Goal: Task Accomplishment & Management: Manage account settings

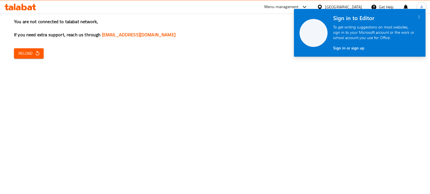
click at [308, 6] on icon at bounding box center [304, 7] width 7 height 7
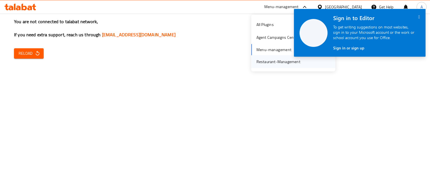
click at [268, 59] on div "Restaurant-Management" at bounding box center [278, 62] width 44 height 6
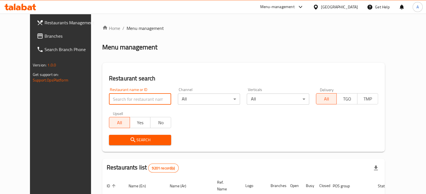
click at [119, 100] on input "search" at bounding box center [140, 99] width 62 height 11
type input "tea stop"
click at [133, 138] on span "Search" at bounding box center [139, 140] width 53 height 7
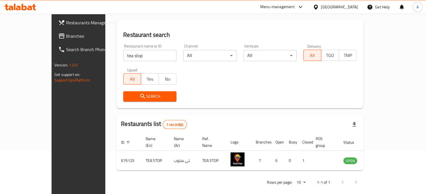
scroll to position [44, 0]
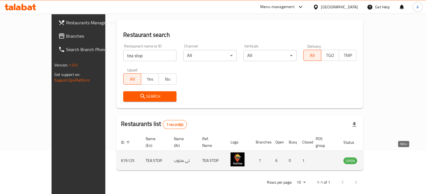
click at [379, 158] on icon "enhanced table" at bounding box center [375, 161] width 7 height 7
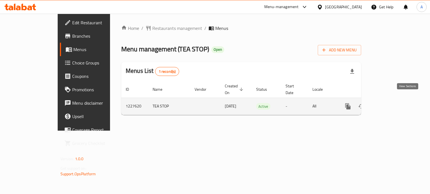
click at [392, 103] on icon "enhanced table" at bounding box center [388, 106] width 7 height 7
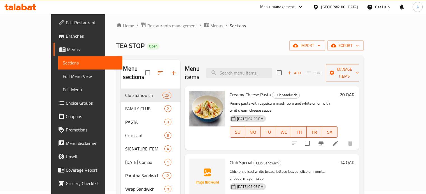
scroll to position [3, 0]
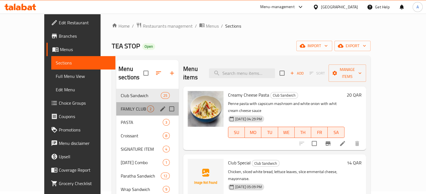
click at [116, 105] on div "FAMILY CLUB 2" at bounding box center [147, 108] width 62 height 13
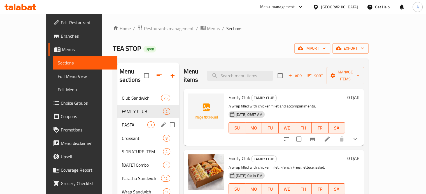
click at [137, 118] on div "PASTA 3" at bounding box center [148, 124] width 62 height 13
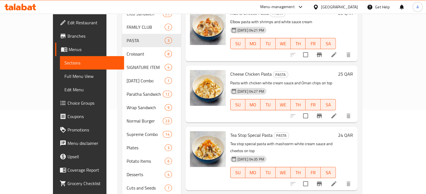
scroll to position [79, 0]
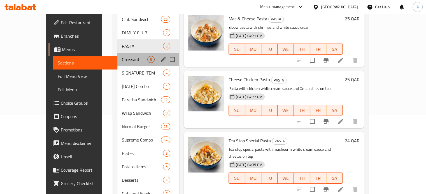
click at [117, 55] on div "Croissant 8" at bounding box center [148, 59] width 62 height 13
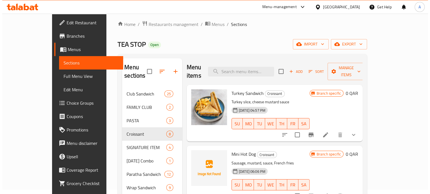
scroll to position [4, 0]
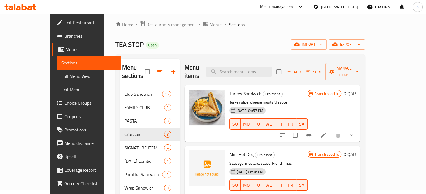
click at [341, 91] on span "Branch specific" at bounding box center [326, 93] width 29 height 5
click at [315, 129] on button "Branch-specific-item" at bounding box center [308, 135] width 13 height 13
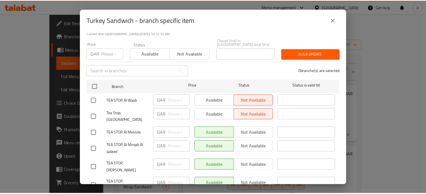
scroll to position [44, 0]
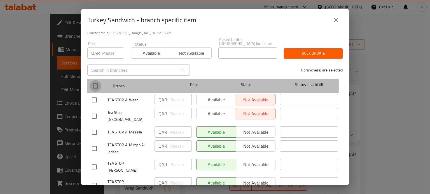
click at [94, 81] on input "checkbox" at bounding box center [96, 86] width 12 height 12
checkbox input "true"
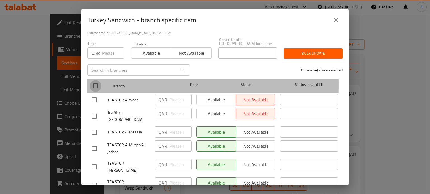
checkbox input "true"
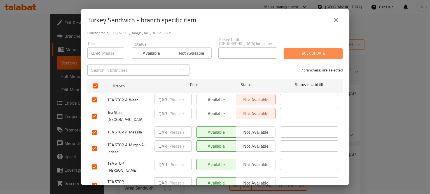
click at [319, 53] on button "Bulk update" at bounding box center [313, 53] width 59 height 10
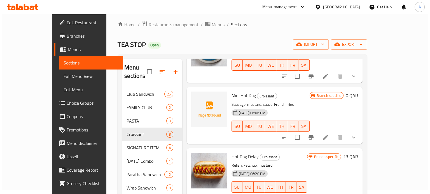
scroll to position [59, 0]
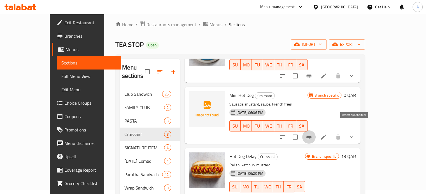
click at [312, 134] on icon "Branch-specific-item" at bounding box center [308, 137] width 7 height 7
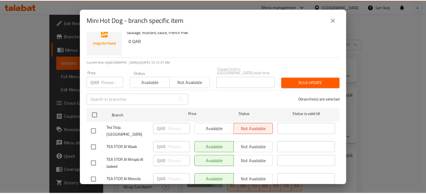
scroll to position [0, 0]
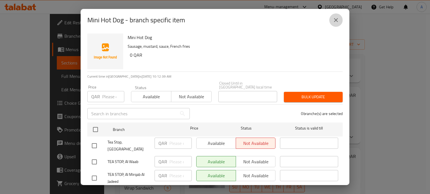
click at [337, 20] on icon "close" at bounding box center [335, 20] width 7 height 7
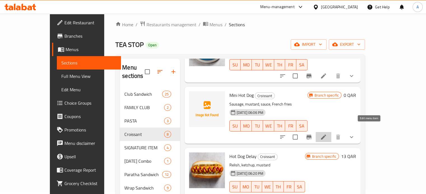
click at [326, 135] on icon at bounding box center [323, 137] width 5 height 5
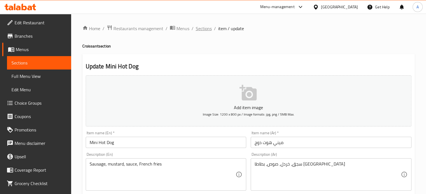
click at [208, 30] on span "Sections" at bounding box center [204, 28] width 16 height 7
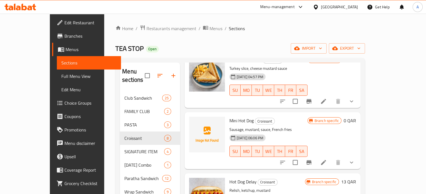
scroll to position [38, 0]
click at [285, 161] on icon "sort-choices" at bounding box center [282, 162] width 5 height 3
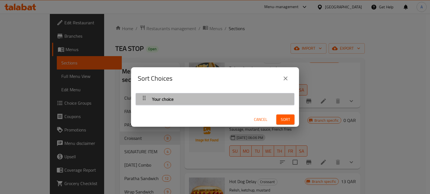
click at [282, 97] on div "Your choice" at bounding box center [215, 99] width 153 height 13
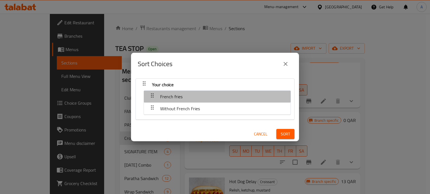
click at [260, 96] on div "French fries" at bounding box center [217, 96] width 141 height 13
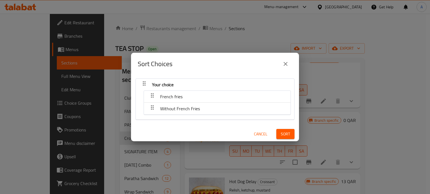
click at [250, 104] on div "Without French Fries" at bounding box center [217, 108] width 141 height 13
click at [300, 113] on div "Sort Choices Your choice French fries Without French Fries Cancel Sort" at bounding box center [215, 97] width 430 height 194
click at [257, 132] on span "Cancel" at bounding box center [260, 134] width 13 height 7
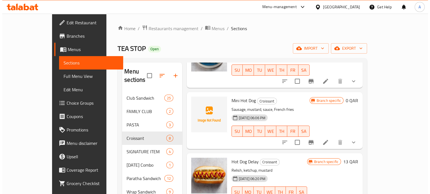
scroll to position [60, 0]
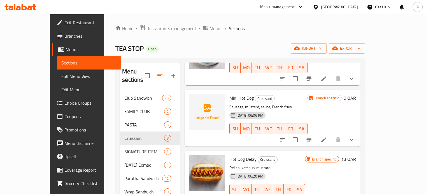
click at [256, 104] on p "Sausage, mustard, sauce, French fries" at bounding box center [268, 107] width 78 height 7
click at [255, 96] on span "Croissant" at bounding box center [264, 99] width 19 height 6
click at [301, 134] on input "checkbox" at bounding box center [295, 140] width 12 height 12
checkbox input "false"
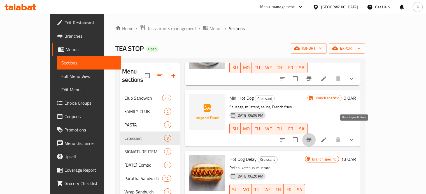
click at [312, 137] on icon "Branch-specific-item" at bounding box center [308, 140] width 7 height 7
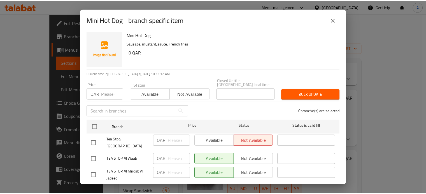
scroll to position [2, 0]
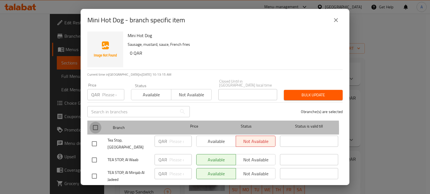
click at [95, 126] on input "checkbox" at bounding box center [96, 128] width 12 height 12
checkbox input "true"
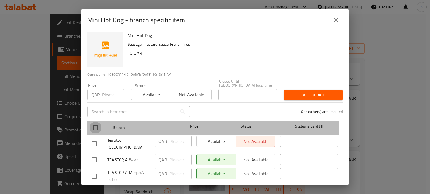
checkbox input "true"
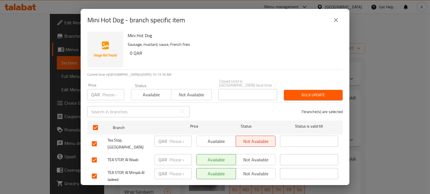
click at [301, 82] on div "Price QAR Price Status Available Not available Closed Until in Qatar local time…" at bounding box center [215, 90] width 262 height 28
click at [301, 87] on div "Bulk update" at bounding box center [312, 95] width 65 height 17
click at [300, 90] on button "Bulk update" at bounding box center [313, 95] width 59 height 10
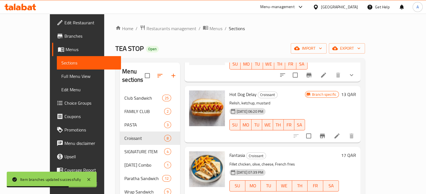
scroll to position [125, 0]
click at [325, 134] on icon "Branch-specific-item" at bounding box center [322, 136] width 5 height 4
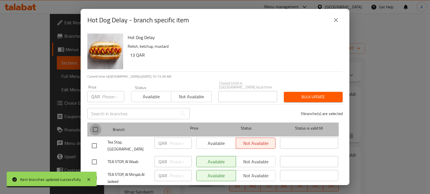
click at [99, 126] on input "checkbox" at bounding box center [96, 130] width 12 height 12
checkbox input "true"
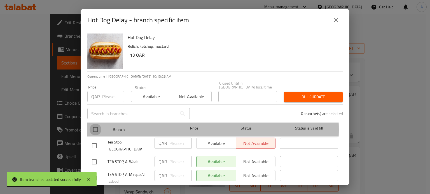
checkbox input "true"
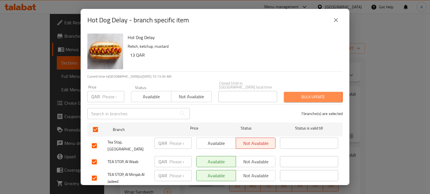
click at [288, 94] on span "Bulk update" at bounding box center [313, 97] width 50 height 7
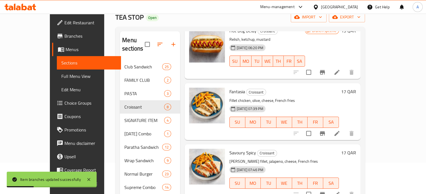
scroll to position [58, 0]
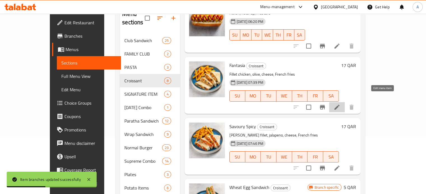
click at [340, 104] on icon at bounding box center [336, 107] width 7 height 7
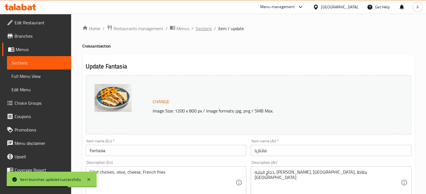
click at [199, 29] on span "Sections" at bounding box center [204, 28] width 16 height 7
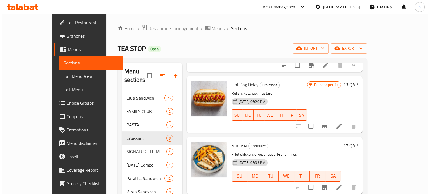
scroll to position [158, 0]
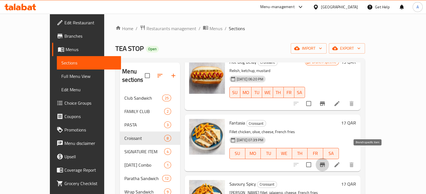
click at [325, 162] on icon "Branch-specific-item" at bounding box center [322, 165] width 7 height 7
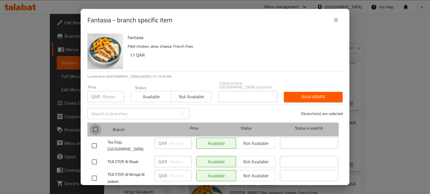
click at [96, 125] on input "checkbox" at bounding box center [96, 130] width 12 height 12
checkbox input "true"
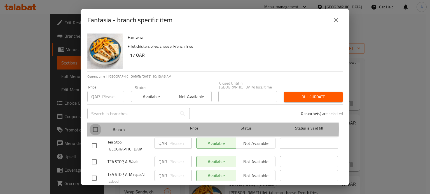
checkbox input "true"
click at [96, 125] on input "checkbox" at bounding box center [96, 130] width 12 height 12
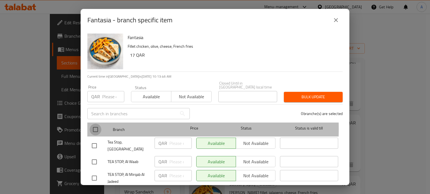
checkbox input "false"
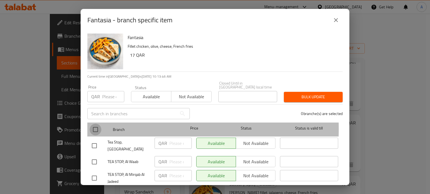
checkbox input "false"
click at [96, 125] on input "checkbox" at bounding box center [96, 130] width 12 height 12
checkbox input "true"
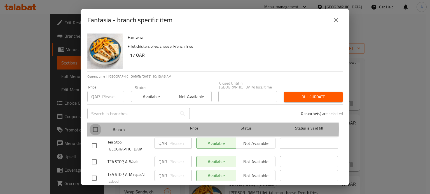
checkbox input "true"
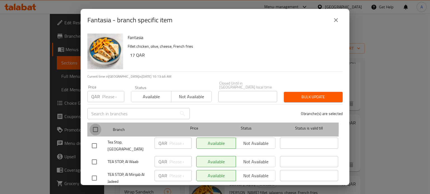
checkbox input "true"
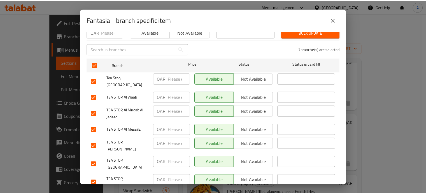
scroll to position [0, 0]
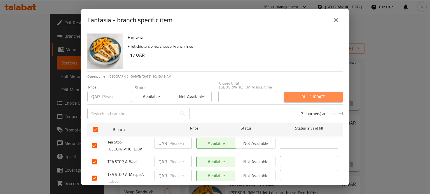
click at [324, 94] on span "Bulk update" at bounding box center [313, 97] width 50 height 7
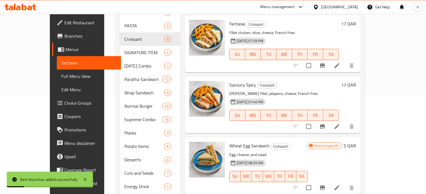
scroll to position [100, 0]
click at [325, 123] on icon "Branch-specific-item" at bounding box center [322, 126] width 7 height 7
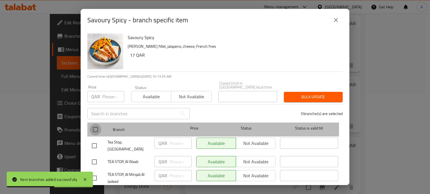
click at [95, 125] on input "checkbox" at bounding box center [96, 130] width 12 height 12
checkbox input "true"
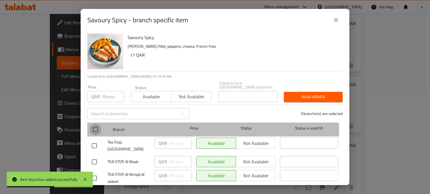
checkbox input "true"
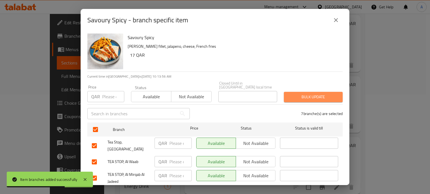
click at [314, 94] on span "Bulk update" at bounding box center [313, 97] width 50 height 7
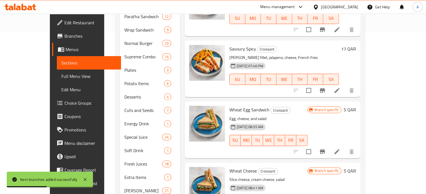
scroll to position [143, 0]
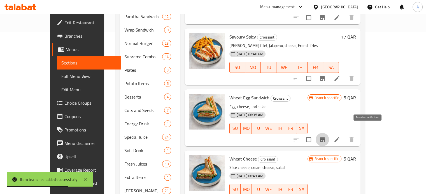
click at [325, 138] on icon "Branch-specific-item" at bounding box center [322, 140] width 5 height 4
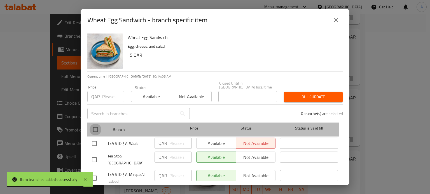
click at [97, 124] on input "checkbox" at bounding box center [96, 130] width 12 height 12
checkbox input "true"
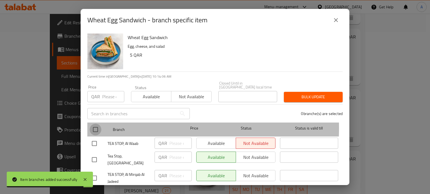
checkbox input "true"
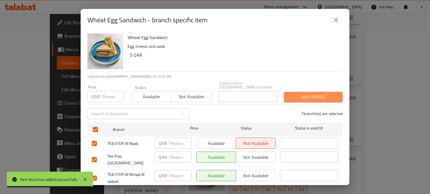
click at [317, 94] on span "Bulk update" at bounding box center [313, 97] width 50 height 7
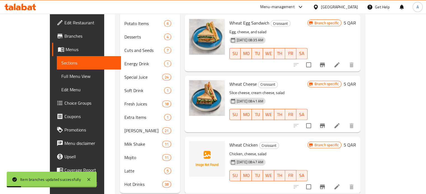
scroll to position [225, 0]
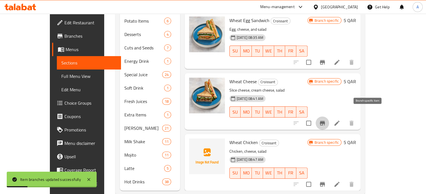
click at [329, 119] on button "Branch-specific-item" at bounding box center [321, 123] width 13 height 13
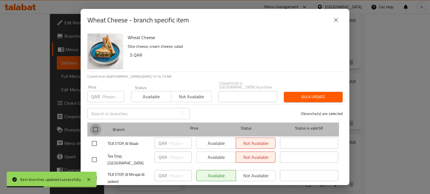
click at [96, 124] on input "checkbox" at bounding box center [96, 130] width 12 height 12
checkbox input "true"
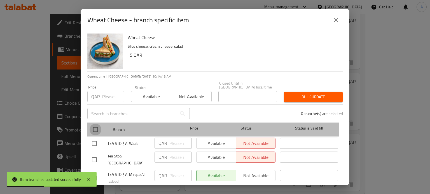
checkbox input "true"
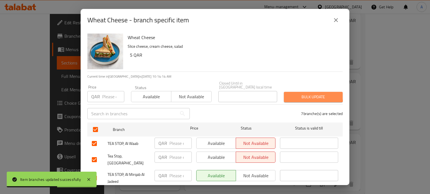
click at [303, 94] on span "Bulk update" at bounding box center [313, 97] width 50 height 7
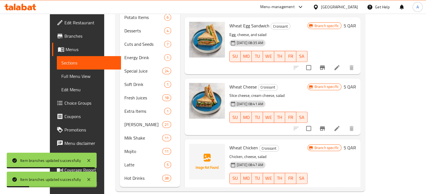
scroll to position [158, 0]
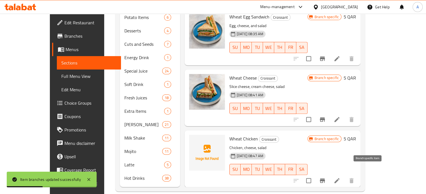
click at [325, 178] on icon "Branch-specific-item" at bounding box center [322, 181] width 7 height 7
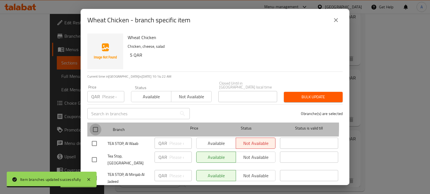
click at [97, 124] on input "checkbox" at bounding box center [96, 130] width 12 height 12
checkbox input "true"
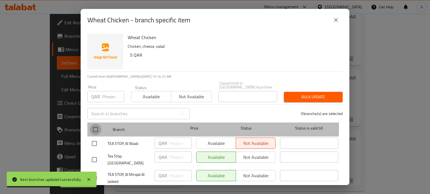
checkbox input "true"
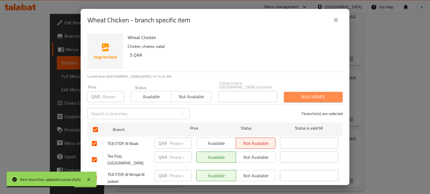
click at [311, 92] on button "Bulk update" at bounding box center [313, 97] width 59 height 10
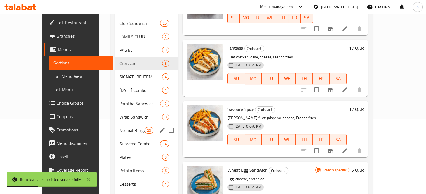
scroll to position [75, 0]
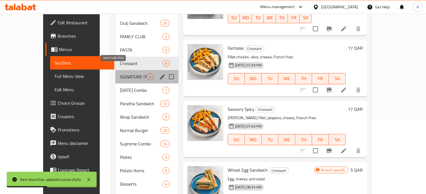
click at [120, 74] on span "SIGNATURE ITEM" at bounding box center [133, 77] width 27 height 7
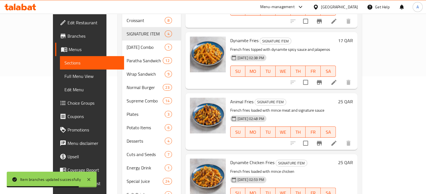
scroll to position [101, 0]
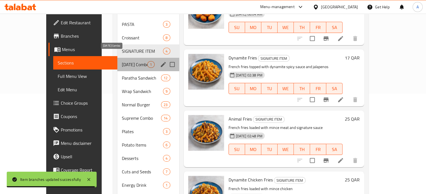
click at [122, 61] on span "Ramadan Combo" at bounding box center [134, 64] width 25 height 7
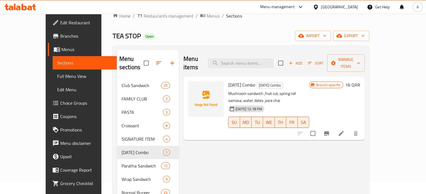
scroll to position [11, 0]
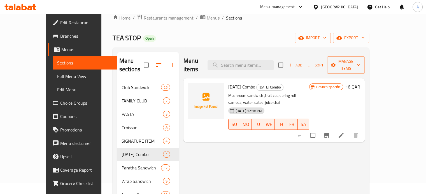
click at [343, 85] on span "Branch specific" at bounding box center [328, 87] width 29 height 5
click at [330, 132] on icon "Branch-specific-item" at bounding box center [326, 135] width 7 height 7
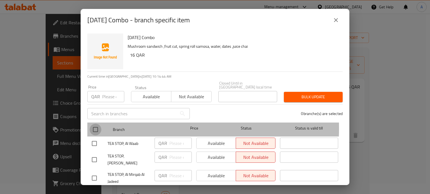
click at [100, 125] on input "checkbox" at bounding box center [96, 130] width 12 height 12
checkbox input "true"
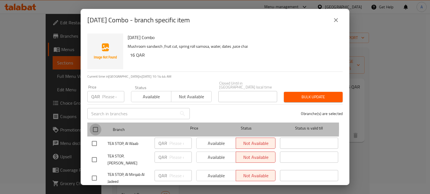
checkbox input "true"
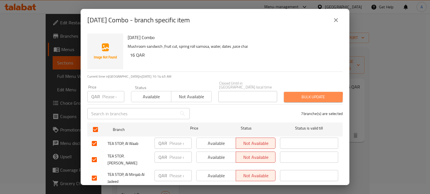
click at [293, 96] on span "Bulk update" at bounding box center [313, 97] width 50 height 7
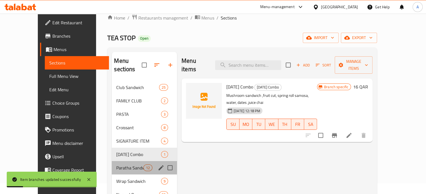
click at [112, 164] on div "Paratha Sandwich 12" at bounding box center [144, 167] width 65 height 13
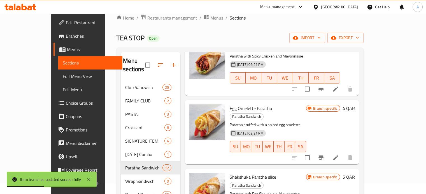
scroll to position [101, 0]
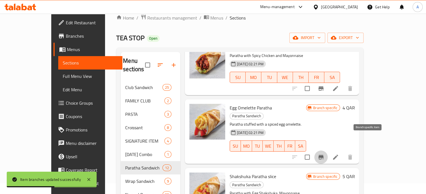
click at [324, 154] on icon "Branch-specific-item" at bounding box center [320, 157] width 7 height 7
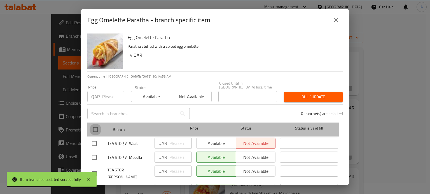
click at [96, 125] on input "checkbox" at bounding box center [96, 130] width 12 height 12
checkbox input "true"
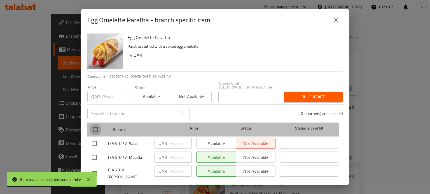
checkbox input "true"
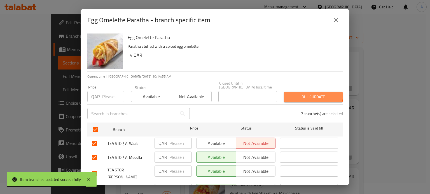
click at [307, 94] on span "Bulk update" at bounding box center [313, 97] width 50 height 7
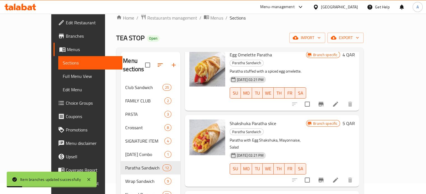
scroll to position [155, 0]
click at [327, 173] on button "Branch-specific-item" at bounding box center [320, 179] width 13 height 13
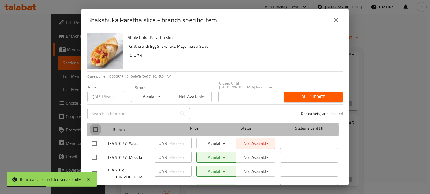
click at [93, 126] on input "checkbox" at bounding box center [96, 130] width 12 height 12
checkbox input "true"
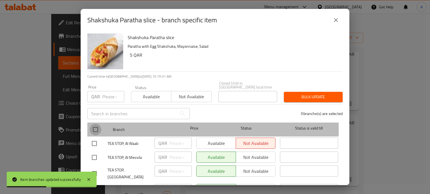
checkbox input "true"
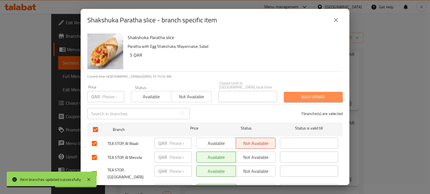
click at [305, 94] on span "Bulk update" at bounding box center [313, 97] width 50 height 7
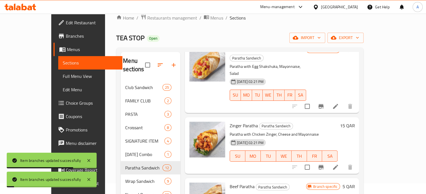
scroll to position [229, 0]
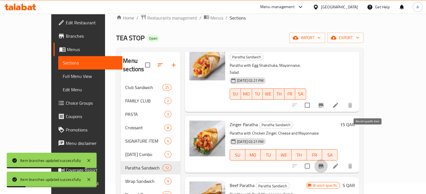
click at [323, 164] on icon "Branch-specific-item" at bounding box center [320, 166] width 5 height 4
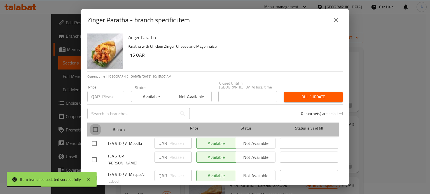
click at [94, 124] on input "checkbox" at bounding box center [96, 130] width 12 height 12
checkbox input "true"
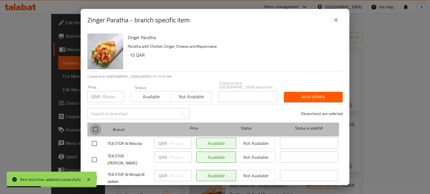
checkbox input "true"
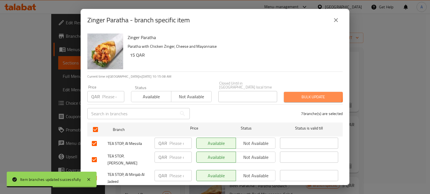
click at [288, 94] on span "Bulk update" at bounding box center [313, 97] width 50 height 7
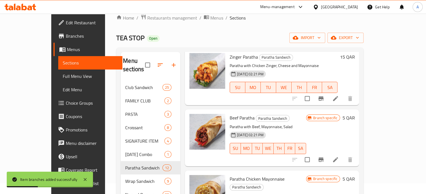
scroll to position [298, 0]
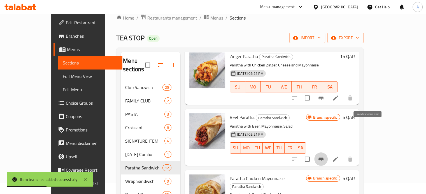
click at [327, 153] on button "Branch-specific-item" at bounding box center [320, 159] width 13 height 13
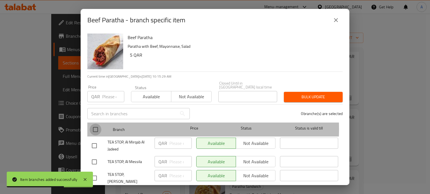
click at [95, 125] on input "checkbox" at bounding box center [96, 130] width 12 height 12
checkbox input "true"
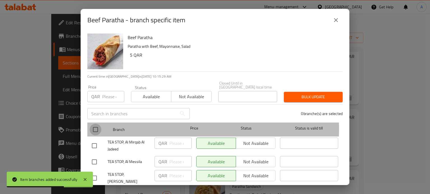
checkbox input "true"
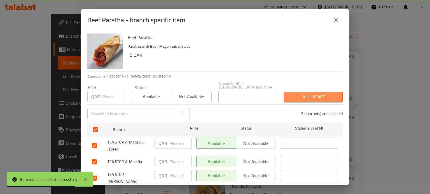
click at [305, 94] on span "Bulk update" at bounding box center [313, 97] width 50 height 7
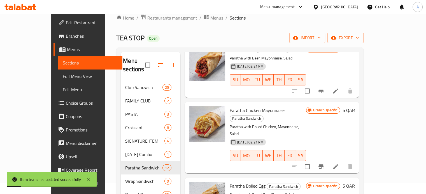
scroll to position [367, 0]
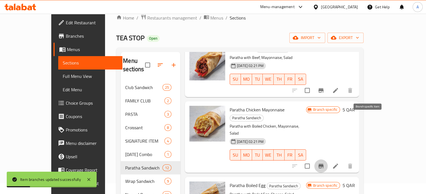
click at [324, 163] on icon "Branch-specific-item" at bounding box center [320, 166] width 7 height 7
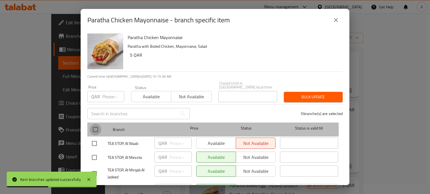
click at [96, 127] on input "checkbox" at bounding box center [96, 130] width 12 height 12
checkbox input "true"
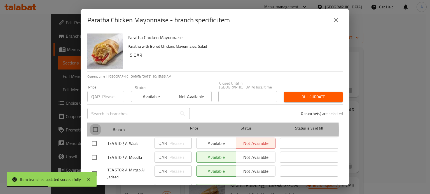
checkbox input "true"
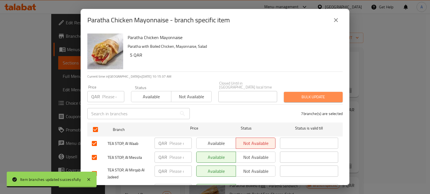
click at [312, 94] on span "Bulk update" at bounding box center [313, 97] width 50 height 7
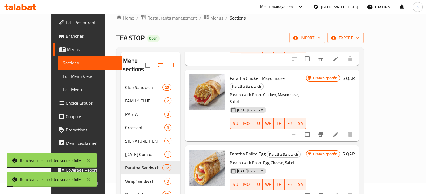
scroll to position [403, 0]
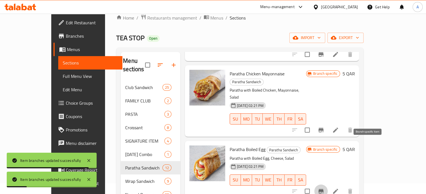
click at [324, 188] on icon "Branch-specific-item" at bounding box center [320, 191] width 7 height 7
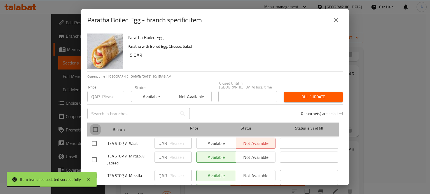
click at [95, 124] on input "checkbox" at bounding box center [96, 130] width 12 height 12
checkbox input "true"
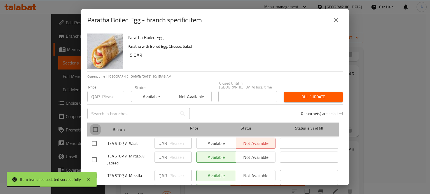
checkbox input "true"
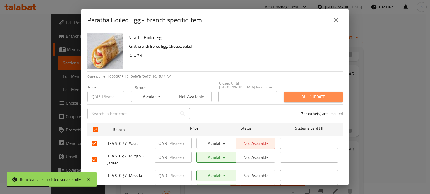
click at [310, 94] on span "Bulk update" at bounding box center [313, 97] width 50 height 7
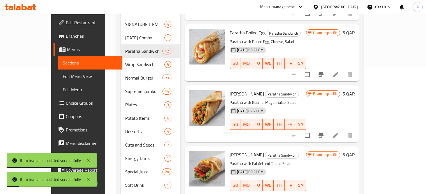
scroll to position [128, 0]
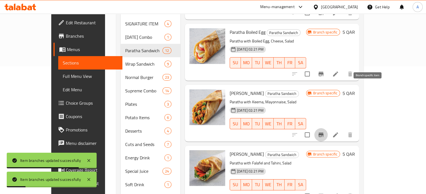
click at [327, 128] on button "Branch-specific-item" at bounding box center [320, 134] width 13 height 13
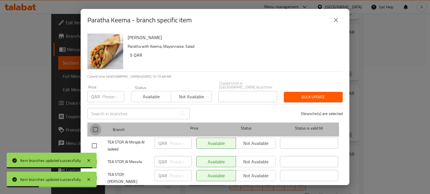
click at [95, 127] on input "checkbox" at bounding box center [96, 130] width 12 height 12
checkbox input "true"
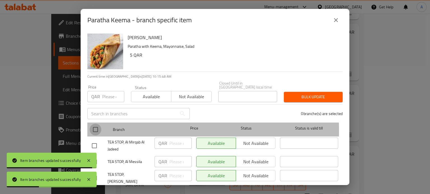
checkbox input "true"
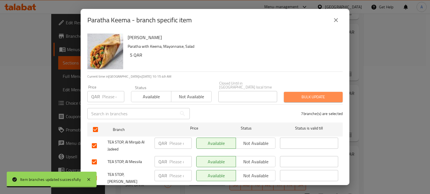
click at [312, 94] on span "Bulk update" at bounding box center [313, 97] width 50 height 7
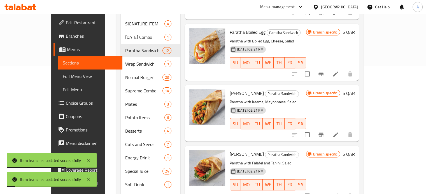
scroll to position [154, 0]
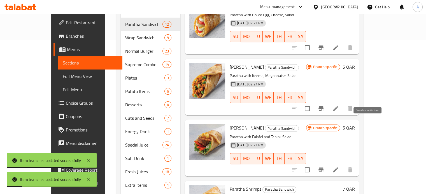
click at [323, 168] on icon "Branch-specific-item" at bounding box center [320, 170] width 5 height 4
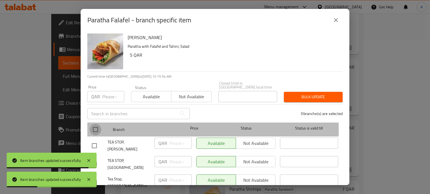
click at [97, 126] on input "checkbox" at bounding box center [96, 130] width 12 height 12
checkbox input "true"
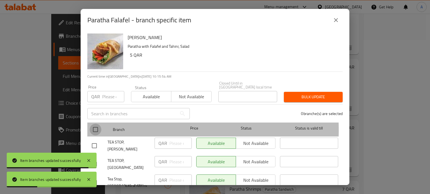
checkbox input "true"
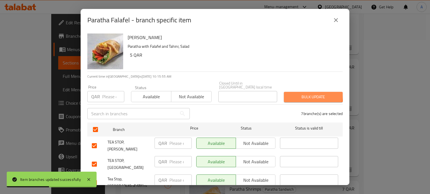
click at [301, 94] on span "Bulk update" at bounding box center [313, 97] width 50 height 7
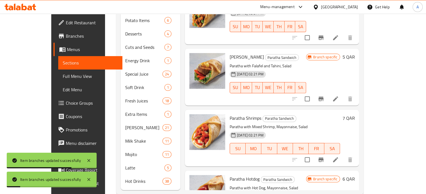
scroll to position [229, 0]
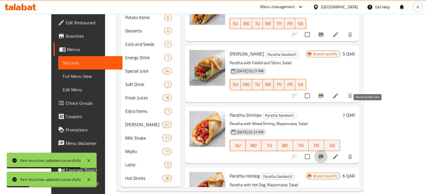
click at [323, 155] on icon "Branch-specific-item" at bounding box center [320, 157] width 5 height 4
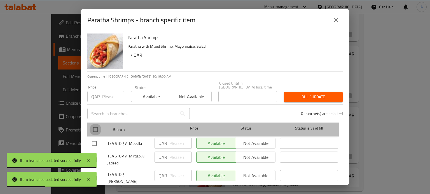
click at [93, 124] on input "checkbox" at bounding box center [96, 130] width 12 height 12
checkbox input "true"
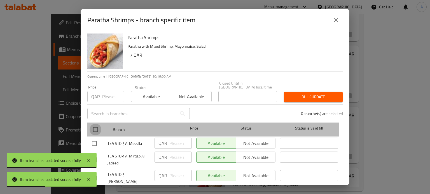
checkbox input "true"
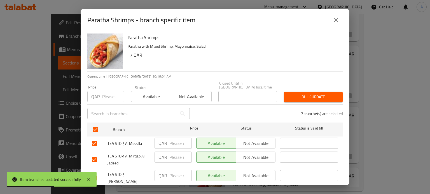
click at [289, 92] on button "Bulk update" at bounding box center [313, 97] width 59 height 10
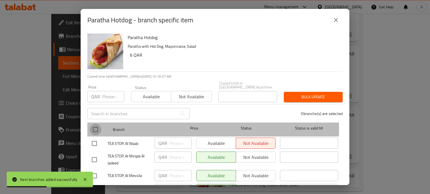
click at [93, 124] on input "checkbox" at bounding box center [96, 130] width 12 height 12
checkbox input "true"
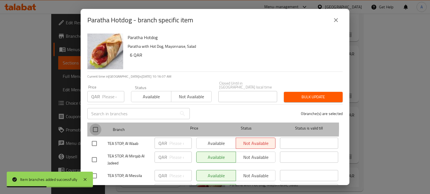
checkbox input "true"
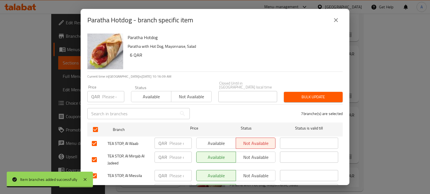
drag, startPoint x: 315, startPoint y: 86, endPoint x: 314, endPoint y: 90, distance: 3.9
click at [314, 90] on div "Bulk update" at bounding box center [312, 97] width 65 height 17
click at [314, 94] on span "Bulk update" at bounding box center [313, 97] width 50 height 7
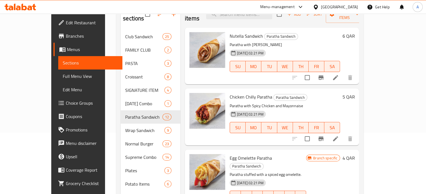
scroll to position [61, 0]
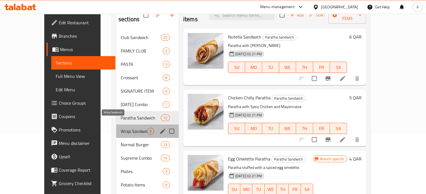
click at [121, 128] on span "Wrap Sandwich" at bounding box center [134, 131] width 26 height 7
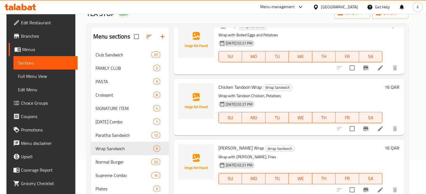
scroll to position [226, 0]
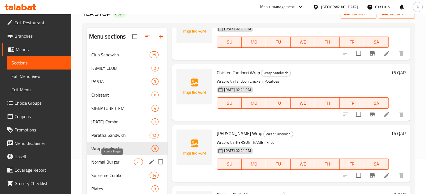
click at [128, 159] on span "Normal Burger" at bounding box center [112, 162] width 43 height 7
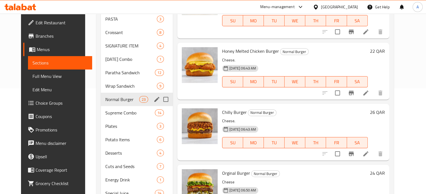
scroll to position [106, 0]
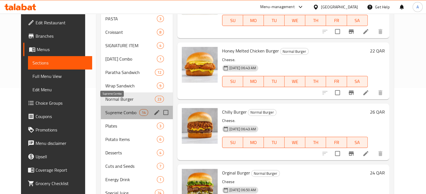
click at [113, 109] on span "Supreme Combo" at bounding box center [122, 112] width 34 height 7
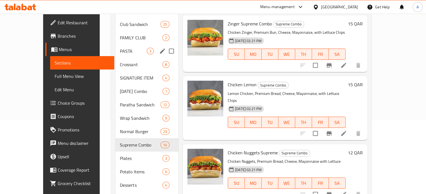
scroll to position [74, 0]
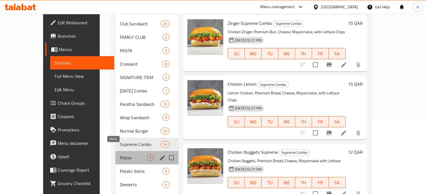
click at [122, 155] on span "Plates" at bounding box center [133, 158] width 27 height 7
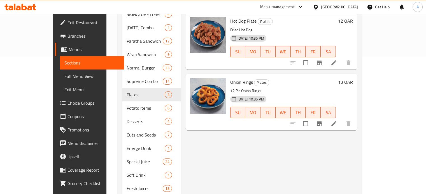
scroll to position [137, 0]
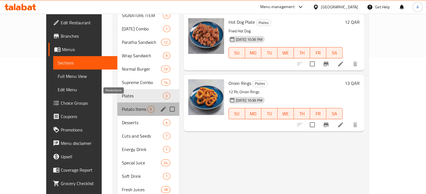
click at [126, 106] on span "Potato Items" at bounding box center [134, 109] width 25 height 7
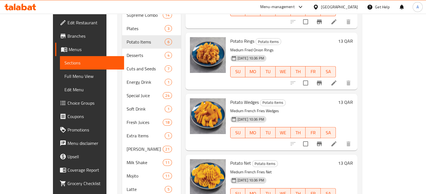
scroll to position [229, 0]
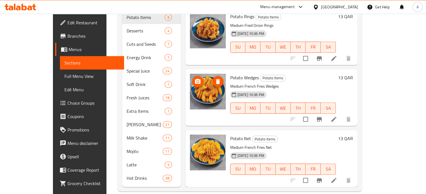
click at [190, 94] on img at bounding box center [208, 92] width 36 height 36
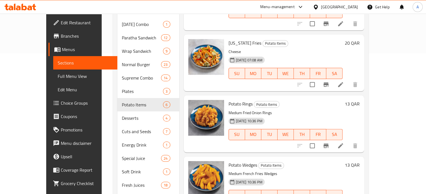
scroll to position [141, 0]
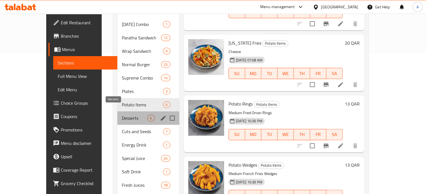
click at [129, 115] on span "Desserts" at bounding box center [134, 118] width 25 height 7
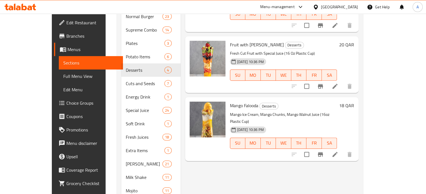
scroll to position [185, 0]
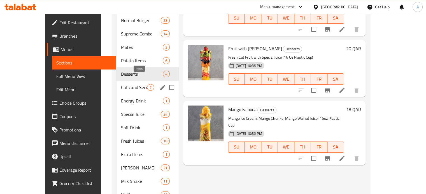
click at [147, 85] on span "7" at bounding box center [150, 87] width 6 height 5
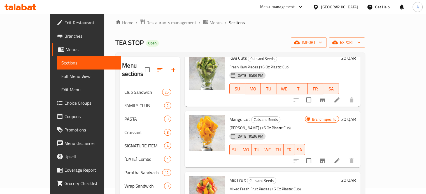
scroll to position [97, 0]
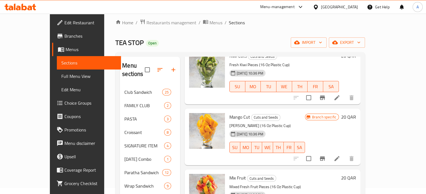
click at [338, 115] on span "Branch specific" at bounding box center [324, 117] width 29 height 5
click at [329, 156] on button "Branch-specific-item" at bounding box center [321, 158] width 13 height 13
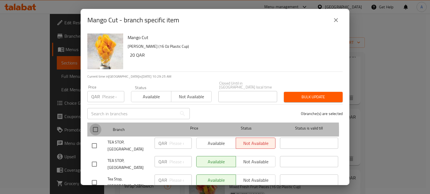
click at [94, 128] on input "checkbox" at bounding box center [96, 130] width 12 height 12
checkbox input "true"
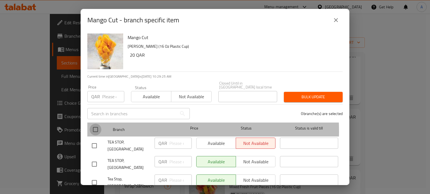
checkbox input "true"
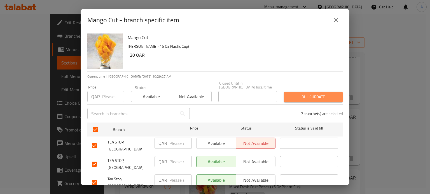
click at [313, 94] on span "Bulk update" at bounding box center [313, 97] width 50 height 7
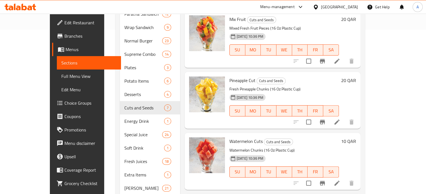
scroll to position [165, 0]
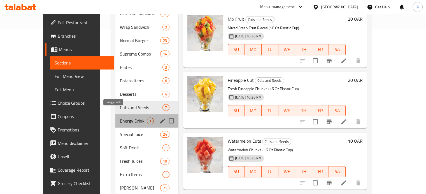
click at [120, 118] on span "Energy Drink" at bounding box center [133, 121] width 27 height 7
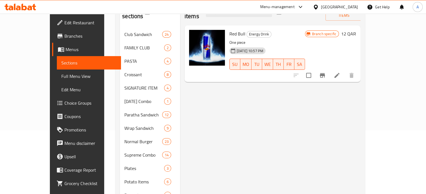
scroll to position [63, 0]
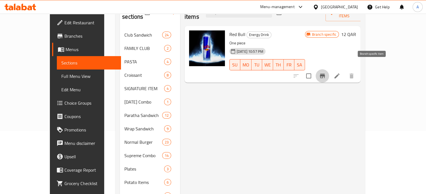
click at [325, 74] on icon "Branch-specific-item" at bounding box center [322, 76] width 5 height 4
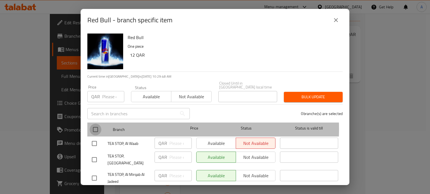
click at [95, 125] on input "checkbox" at bounding box center [96, 130] width 12 height 12
checkbox input "true"
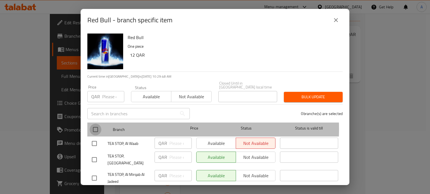
checkbox input "true"
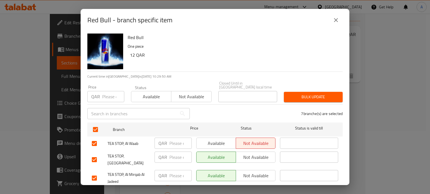
click at [316, 94] on span "Bulk update" at bounding box center [313, 97] width 50 height 7
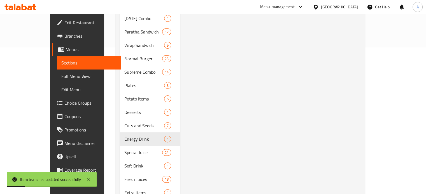
scroll to position [147, 0]
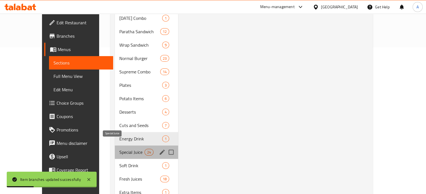
click at [119, 149] on span "Special Juice" at bounding box center [131, 152] width 25 height 7
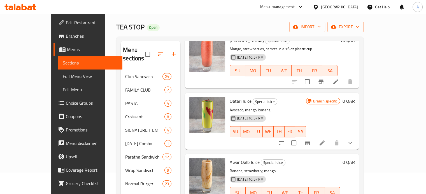
scroll to position [403, 0]
click at [314, 139] on button "Branch-specific-item" at bounding box center [307, 142] width 13 height 13
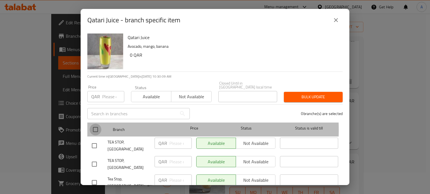
click at [95, 126] on input "checkbox" at bounding box center [96, 130] width 12 height 12
checkbox input "true"
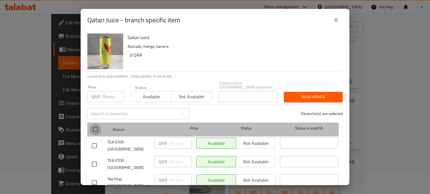
checkbox input "true"
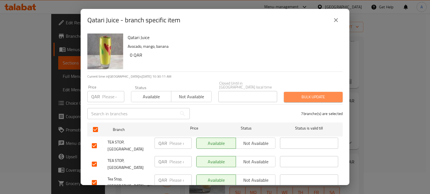
click at [314, 94] on span "Bulk update" at bounding box center [313, 97] width 50 height 7
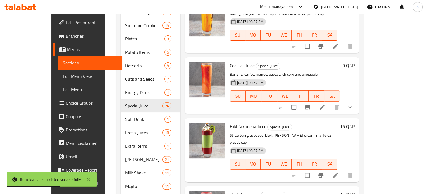
scroll to position [229, 0]
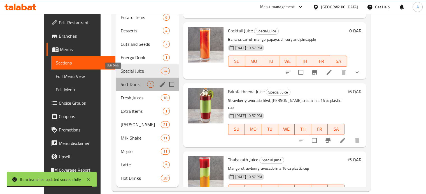
click at [121, 81] on span "Soft Drink" at bounding box center [134, 84] width 26 height 7
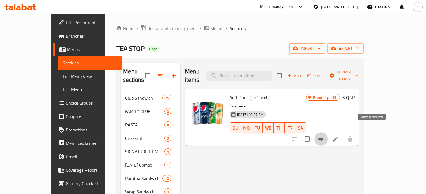
click at [323, 137] on icon "Branch-specific-item" at bounding box center [320, 139] width 5 height 4
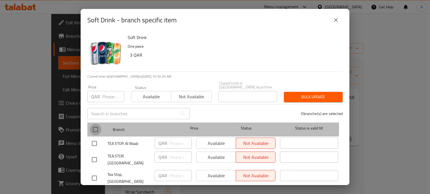
click at [94, 124] on input "checkbox" at bounding box center [96, 130] width 12 height 12
checkbox input "true"
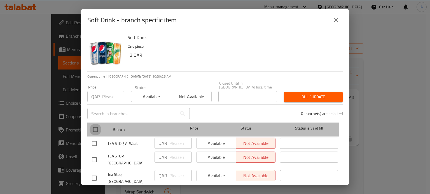
checkbox input "true"
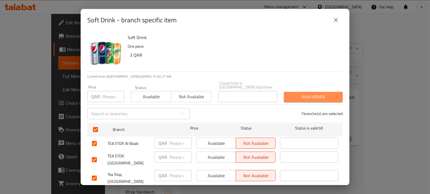
click at [311, 92] on button "Bulk update" at bounding box center [313, 97] width 59 height 10
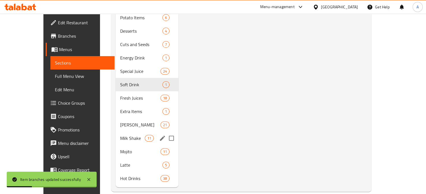
scroll to position [229, 0]
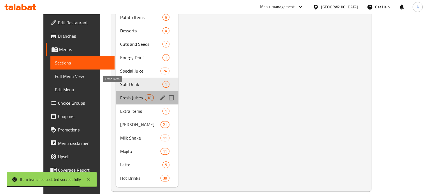
click at [120, 95] on span "Fresh Juices" at bounding box center [132, 98] width 25 height 7
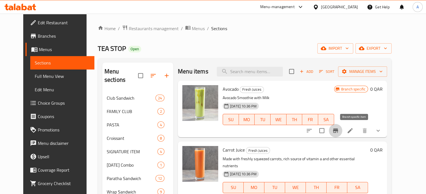
click at [339, 132] on icon "Branch-specific-item" at bounding box center [335, 131] width 7 height 7
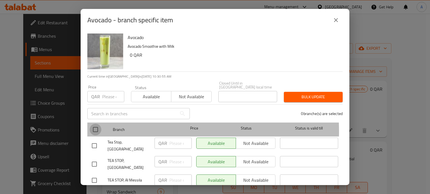
click at [93, 128] on input "checkbox" at bounding box center [96, 130] width 12 height 12
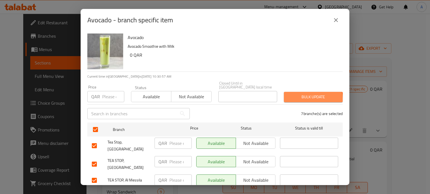
click at [304, 95] on span "Bulk update" at bounding box center [313, 97] width 50 height 7
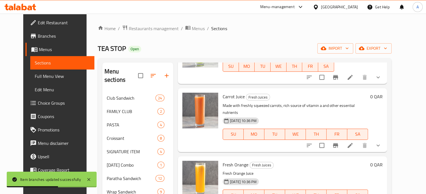
scroll to position [54, 0]
click at [342, 142] on button "Branch-specific-item" at bounding box center [335, 145] width 13 height 13
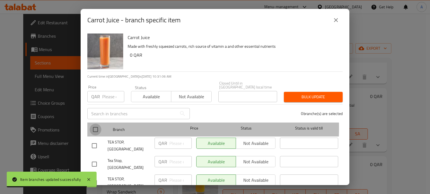
click at [99, 124] on input "checkbox" at bounding box center [96, 130] width 12 height 12
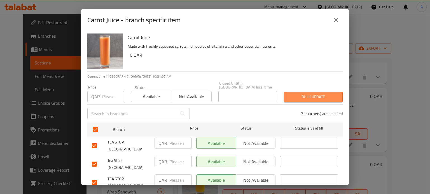
click at [294, 94] on span "Bulk update" at bounding box center [313, 97] width 50 height 7
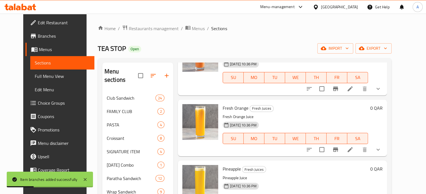
scroll to position [113, 0]
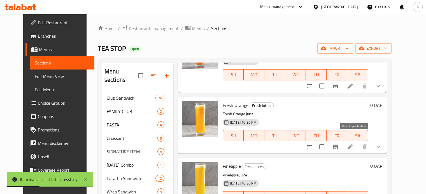
click at [342, 146] on button "Branch-specific-item" at bounding box center [335, 146] width 13 height 13
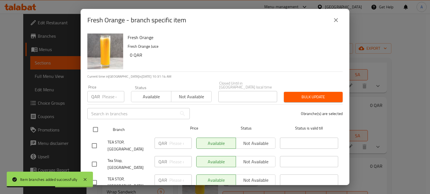
click at [88, 123] on div "Branch Price Status Status is valid till" at bounding box center [214, 130] width 255 height 14
click at [92, 125] on input "checkbox" at bounding box center [96, 130] width 12 height 12
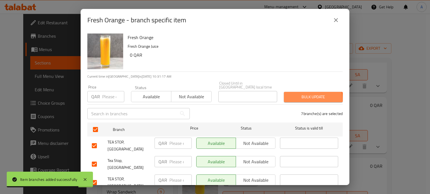
click at [291, 96] on span "Bulk update" at bounding box center [313, 97] width 50 height 7
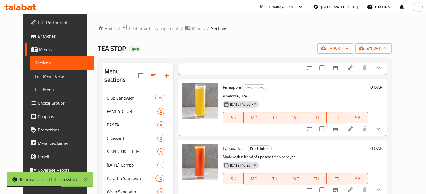
scroll to position [195, 0]
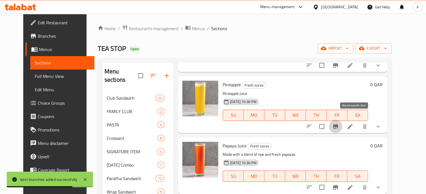
click at [338, 125] on icon "Branch-specific-item" at bounding box center [335, 127] width 5 height 4
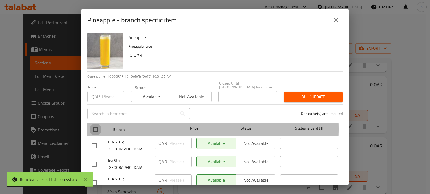
click at [96, 125] on input "checkbox" at bounding box center [96, 130] width 12 height 12
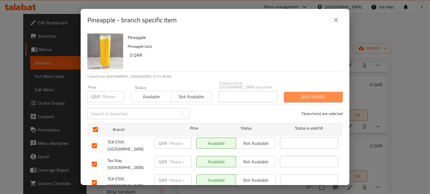
click at [306, 95] on span "Bulk update" at bounding box center [313, 97] width 50 height 7
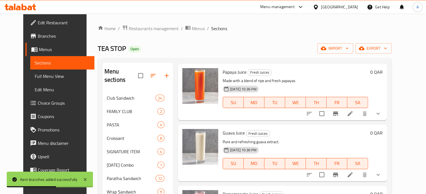
scroll to position [269, 0]
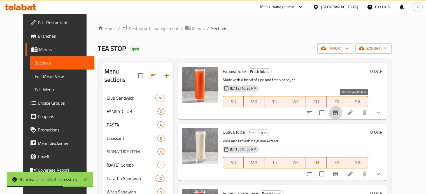
click at [338, 111] on icon "Branch-specific-item" at bounding box center [335, 113] width 5 height 4
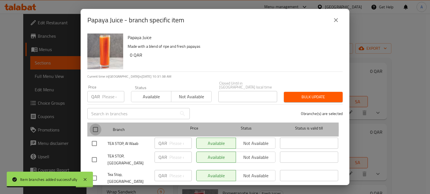
click at [97, 126] on input "checkbox" at bounding box center [96, 130] width 12 height 12
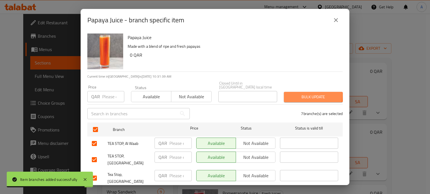
click at [296, 94] on span "Bulk update" at bounding box center [313, 97] width 50 height 7
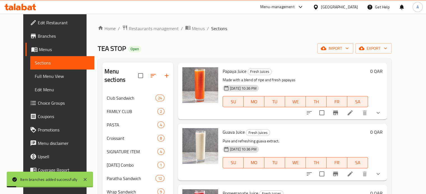
scroll to position [293, 0]
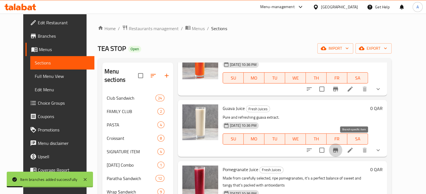
click at [342, 146] on button "Branch-specific-item" at bounding box center [335, 150] width 13 height 13
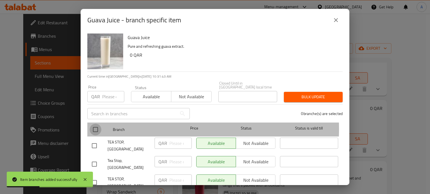
click at [99, 125] on input "checkbox" at bounding box center [96, 130] width 12 height 12
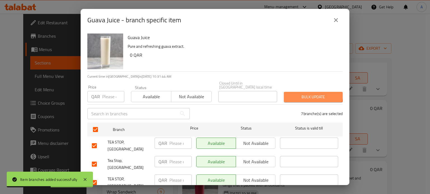
click at [308, 94] on span "Bulk update" at bounding box center [313, 97] width 50 height 7
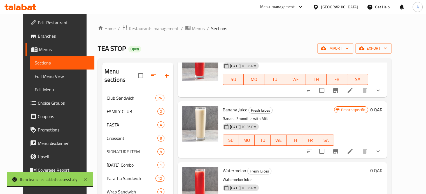
scroll to position [668, 0]
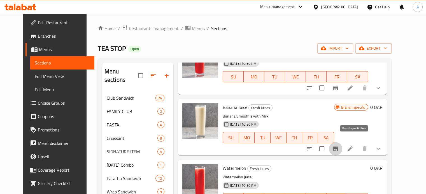
click at [339, 146] on icon "Branch-specific-item" at bounding box center [335, 149] width 7 height 7
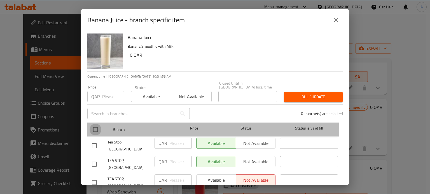
click at [93, 128] on input "checkbox" at bounding box center [96, 130] width 12 height 12
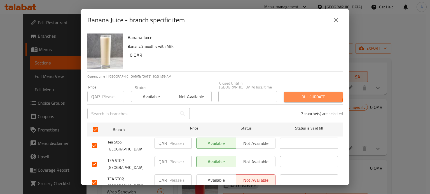
click at [302, 94] on span "Bulk update" at bounding box center [313, 97] width 50 height 7
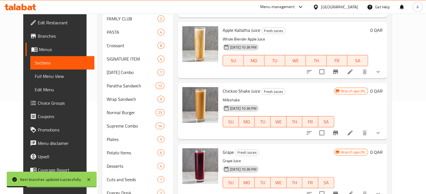
scroll to position [93, 0]
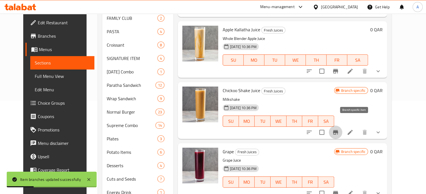
click at [338, 130] on icon "Branch-specific-item" at bounding box center [335, 132] width 5 height 4
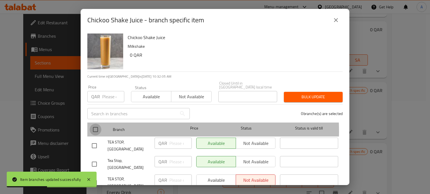
click at [97, 128] on input "checkbox" at bounding box center [96, 130] width 12 height 12
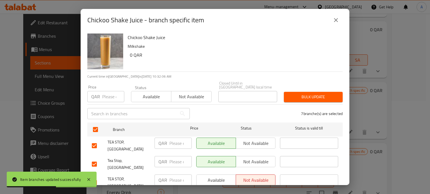
click at [321, 89] on div "Bulk update" at bounding box center [312, 97] width 65 height 17
click at [318, 94] on span "Bulk update" at bounding box center [313, 97] width 50 height 7
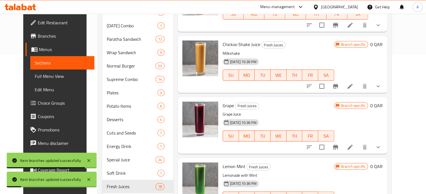
scroll to position [140, 0]
click at [338, 145] on icon "Branch-specific-item" at bounding box center [335, 147] width 5 height 4
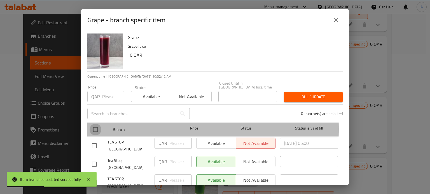
click at [95, 125] on input "checkbox" at bounding box center [96, 130] width 12 height 12
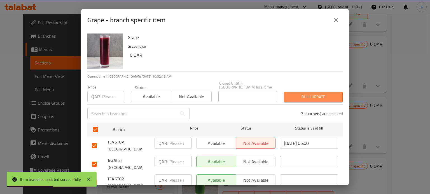
click at [301, 95] on span "Bulk update" at bounding box center [313, 97] width 50 height 7
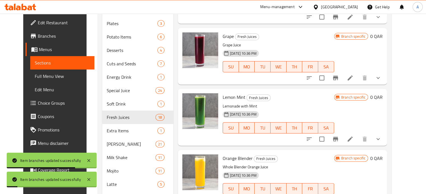
scroll to position [211, 0]
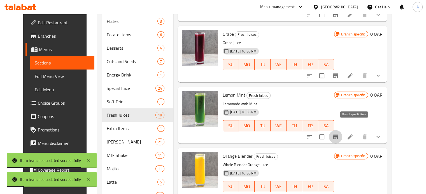
click at [339, 134] on icon "Branch-specific-item" at bounding box center [335, 137] width 7 height 7
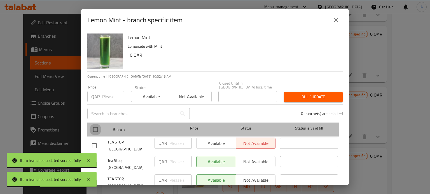
click at [93, 124] on input "checkbox" at bounding box center [96, 130] width 12 height 12
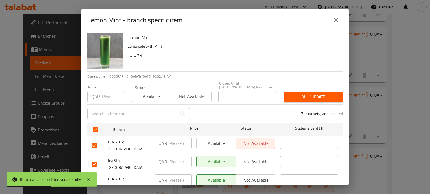
click at [288, 94] on span "Bulk update" at bounding box center [313, 97] width 50 height 7
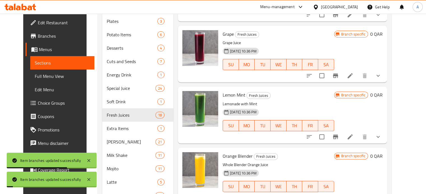
scroll to position [229, 0]
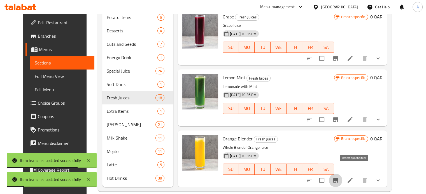
click at [338, 179] on icon "Branch-specific-item" at bounding box center [335, 181] width 5 height 4
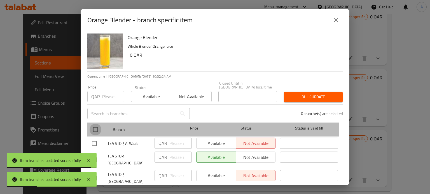
click at [99, 124] on input "checkbox" at bounding box center [96, 130] width 12 height 12
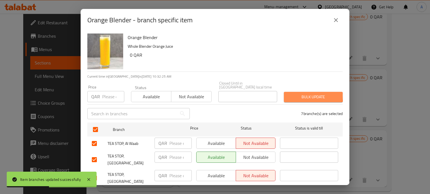
click at [305, 94] on span "Bulk update" at bounding box center [313, 97] width 50 height 7
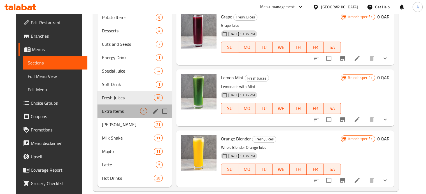
click at [112, 108] on div "Extra Items 1" at bounding box center [134, 111] width 74 height 13
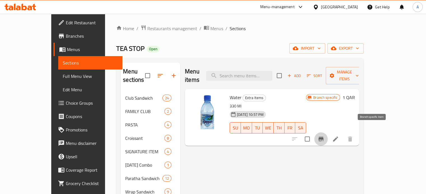
click at [324, 136] on icon "Branch-specific-item" at bounding box center [320, 139] width 7 height 7
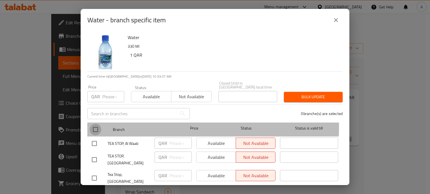
click at [94, 124] on input "checkbox" at bounding box center [96, 130] width 12 height 12
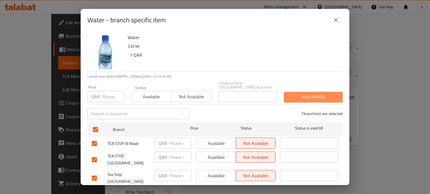
click at [318, 95] on span "Bulk update" at bounding box center [313, 97] width 50 height 7
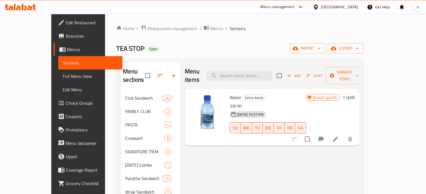
click at [304, 6] on icon at bounding box center [300, 7] width 7 height 7
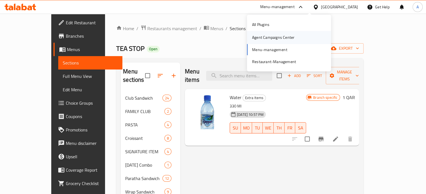
click at [283, 41] on div "Agent Campaigns Center" at bounding box center [272, 37] width 51 height 13
